Goal: Task Accomplishment & Management: Manage account settings

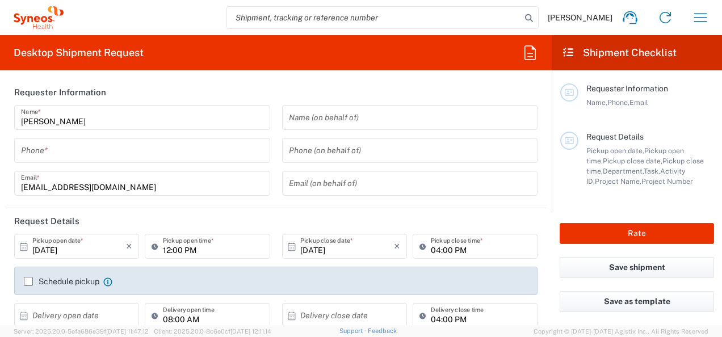
type input "3110"
type input "[GEOGRAPHIC_DATA]"
type input "Syneos Health France SARL"
click at [705, 15] on icon "button" at bounding box center [701, 18] width 18 height 18
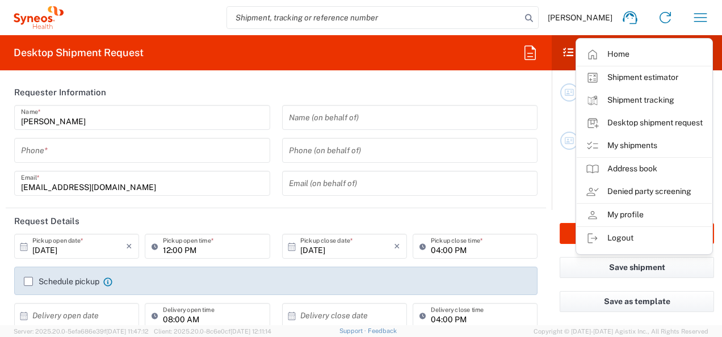
drag, startPoint x: 643, startPoint y: 150, endPoint x: 530, endPoint y: 169, distance: 114.7
click at [643, 150] on link "My shipments" at bounding box center [644, 146] width 135 height 23
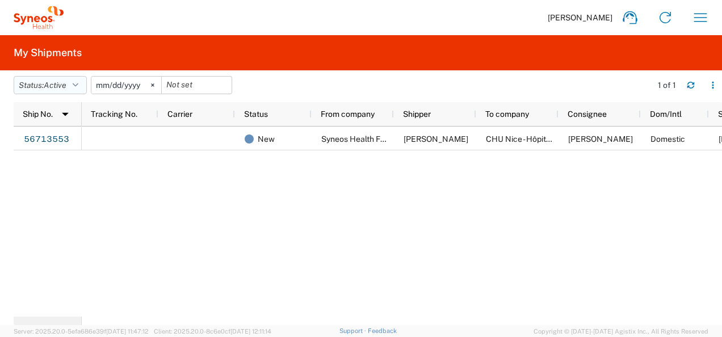
click at [65, 89] on span "Active" at bounding box center [55, 85] width 23 height 9
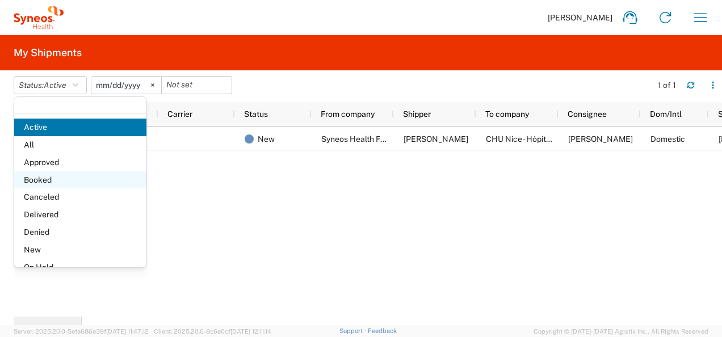
click at [88, 179] on span "Booked" at bounding box center [80, 181] width 132 height 18
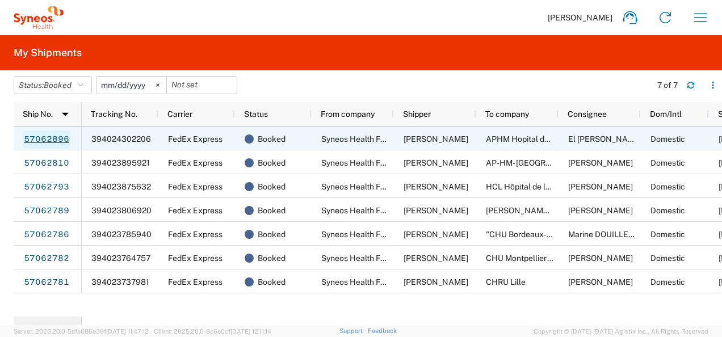
click at [48, 139] on link "57062896" at bounding box center [46, 140] width 47 height 18
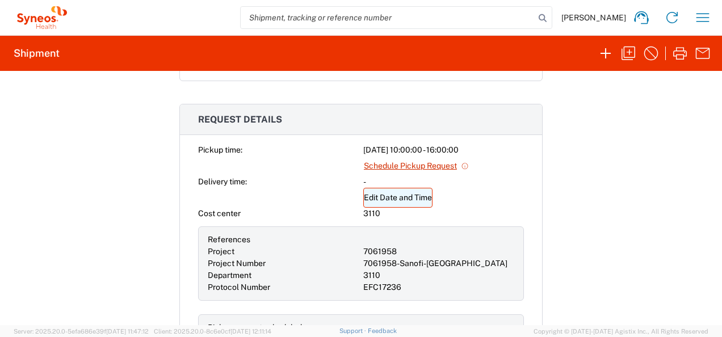
click at [404, 193] on link "Edit Date and Time" at bounding box center [397, 198] width 69 height 20
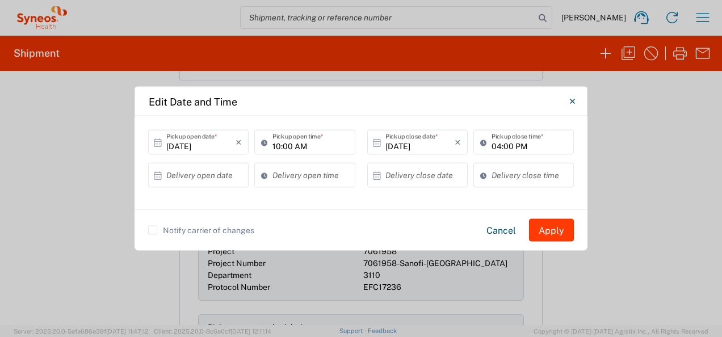
click at [552, 229] on button "Apply" at bounding box center [551, 230] width 45 height 23
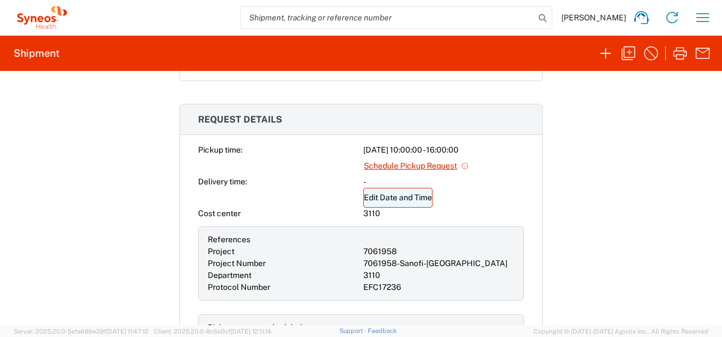
click at [383, 192] on link "Edit Date and Time" at bounding box center [397, 198] width 69 height 20
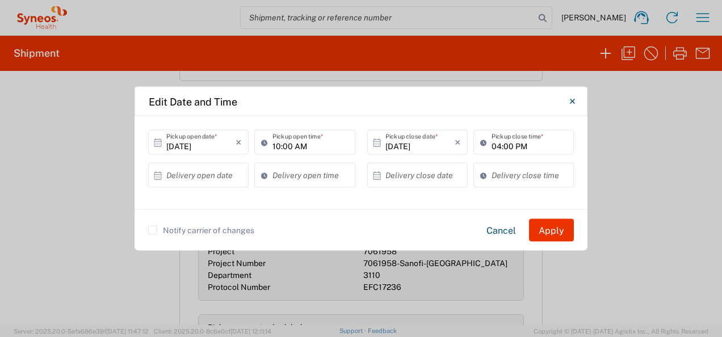
click at [198, 176] on input "text" at bounding box center [200, 175] width 69 height 20
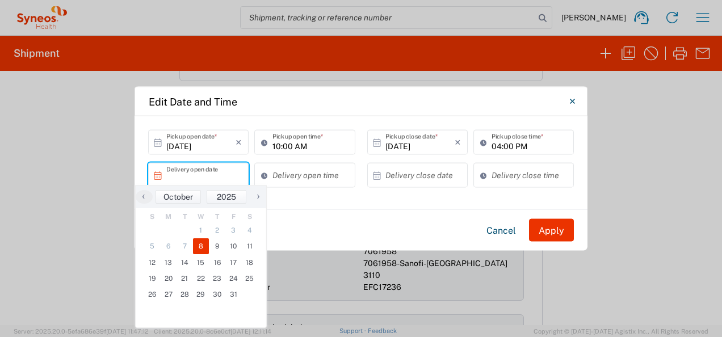
click at [205, 248] on span "8" at bounding box center [201, 247] width 16 height 16
type input "[DATE]"
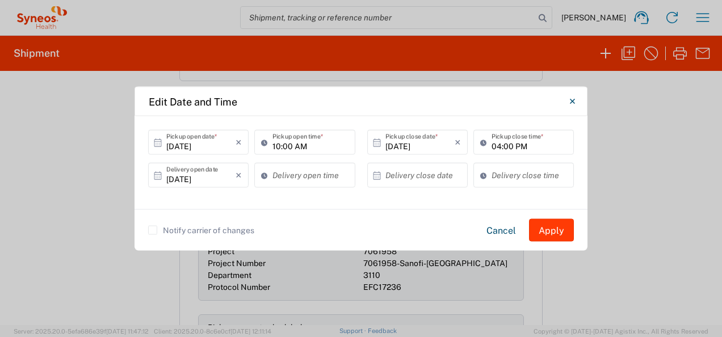
click at [546, 229] on button "Apply" at bounding box center [551, 230] width 45 height 23
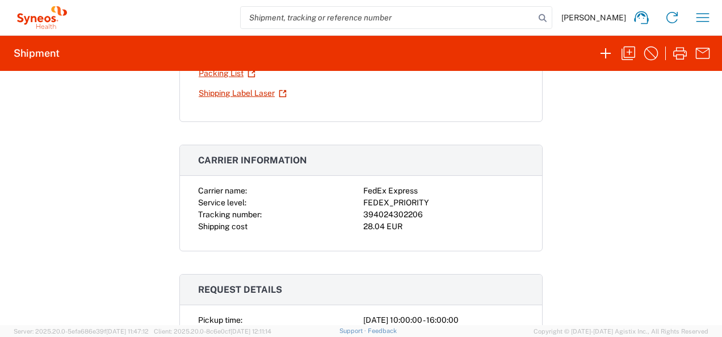
scroll to position [341, 0]
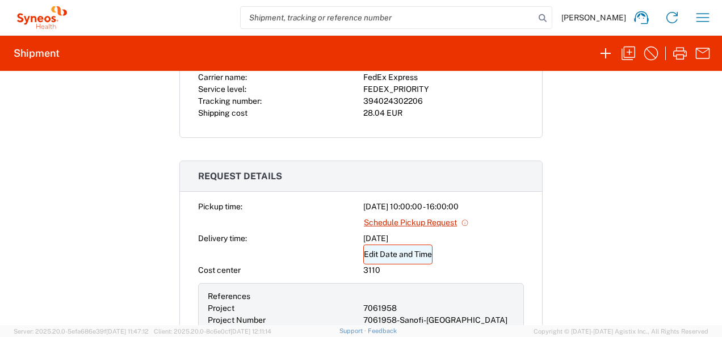
click at [391, 252] on link "Edit Date and Time" at bounding box center [397, 255] width 69 height 20
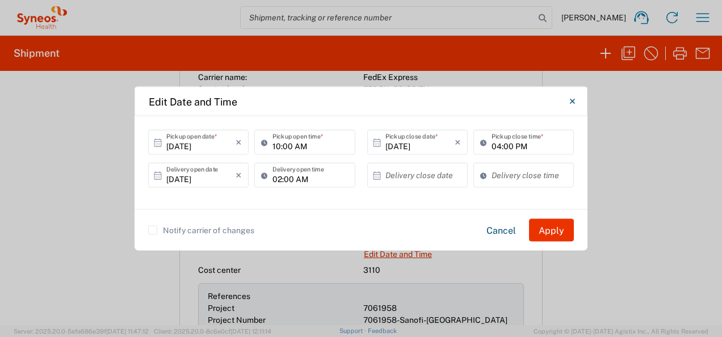
click at [420, 181] on input "text" at bounding box center [420, 175] width 69 height 20
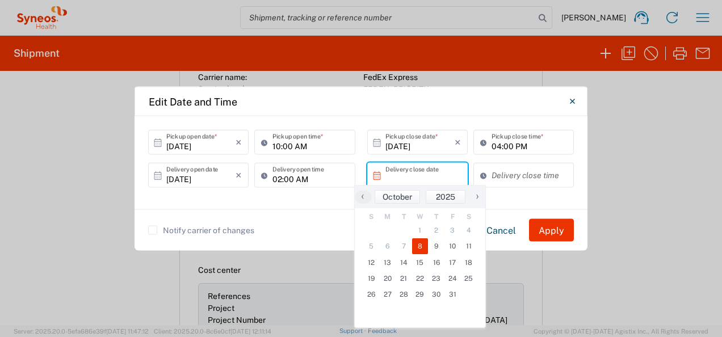
click at [420, 248] on span "8" at bounding box center [420, 247] width 16 height 16
type input "[DATE]"
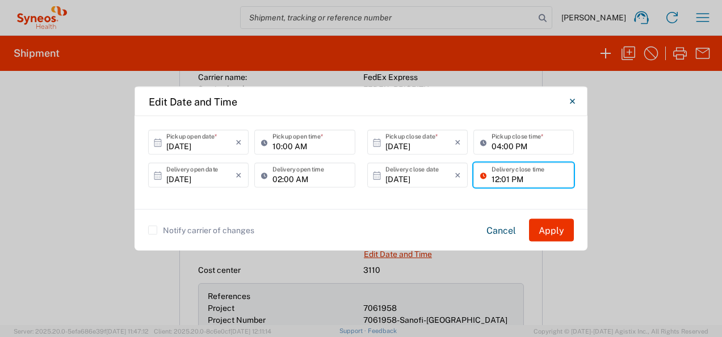
click at [521, 174] on input "12:01 PM" at bounding box center [530, 175] width 76 height 20
click at [540, 184] on input "12:01 PM" at bounding box center [530, 175] width 76 height 20
click at [525, 183] on input "12:01 PM" at bounding box center [530, 175] width 76 height 20
drag, startPoint x: 508, startPoint y: 180, endPoint x: 488, endPoint y: 181, distance: 19.3
click at [490, 181] on div "12:01 PM Delivery close time" at bounding box center [524, 175] width 101 height 25
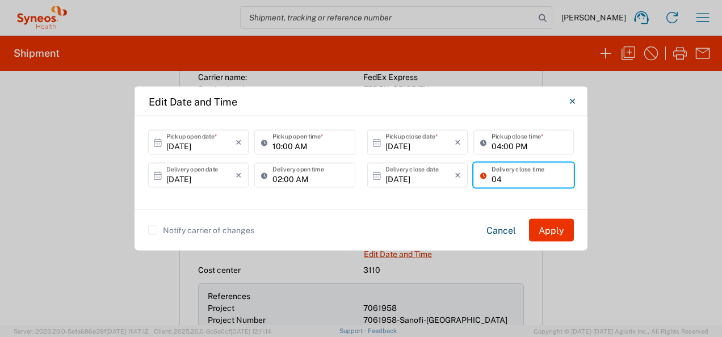
type input "04:00 PM"
click at [553, 229] on button "Apply" at bounding box center [551, 230] width 45 height 23
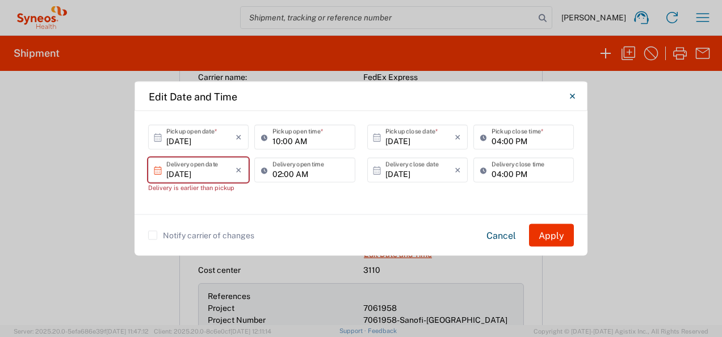
click at [225, 172] on input "[DATE]" at bounding box center [200, 170] width 69 height 20
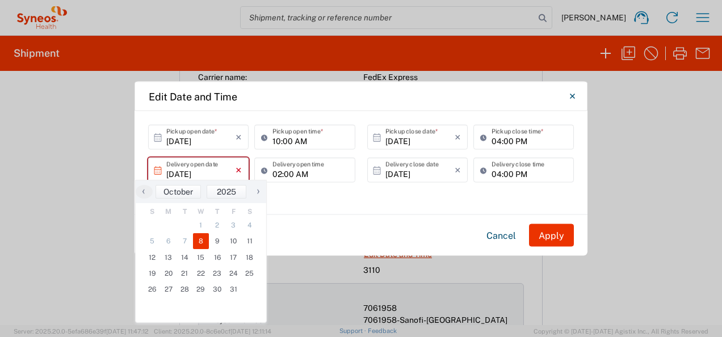
click at [240, 169] on icon "×" at bounding box center [239, 170] width 6 height 18
type input "[DATE]"
